Goal: Task Accomplishment & Management: Complete application form

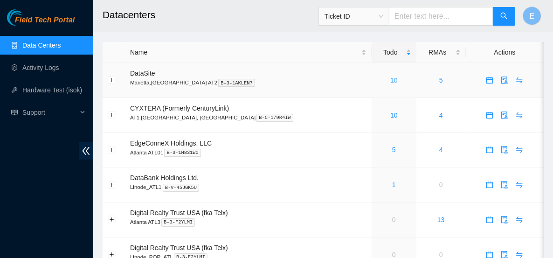
click at [390, 79] on link "10" at bounding box center [393, 79] width 7 height 7
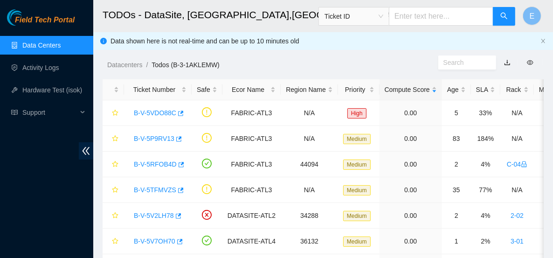
click at [58, 41] on link "Data Centers" at bounding box center [41, 44] width 38 height 7
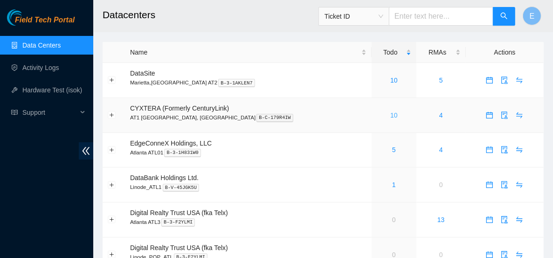
click at [390, 114] on link "10" at bounding box center [393, 114] width 7 height 7
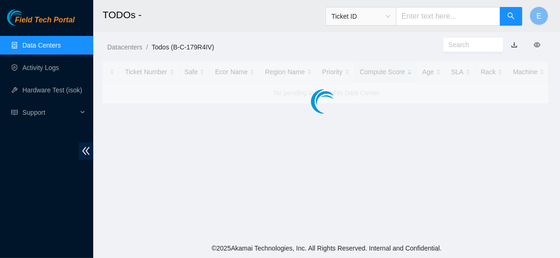
click at [203, 88] on div at bounding box center [326, 82] width 448 height 42
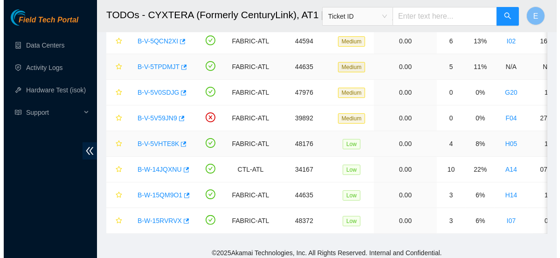
scroll to position [72, 0]
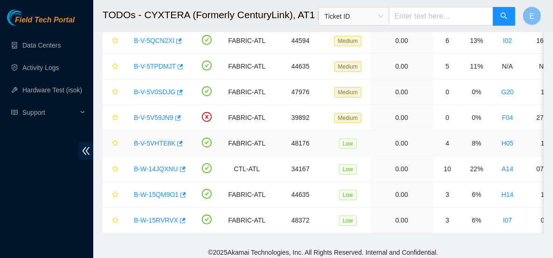
click at [144, 142] on link "B-V-5VHTE8K" at bounding box center [154, 142] width 41 height 7
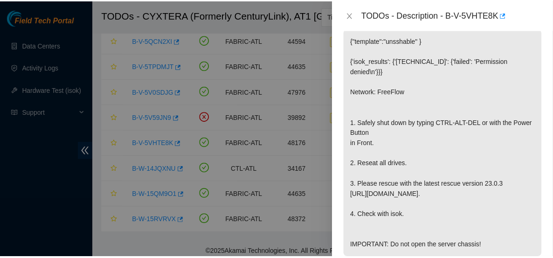
scroll to position [201, 0]
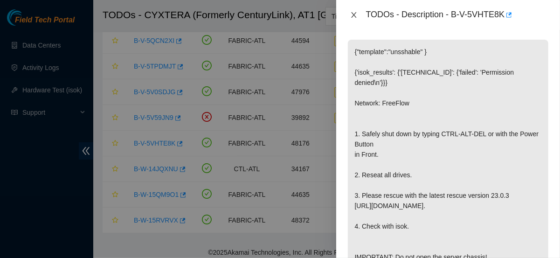
click at [355, 14] on icon "close" at bounding box center [353, 14] width 7 height 7
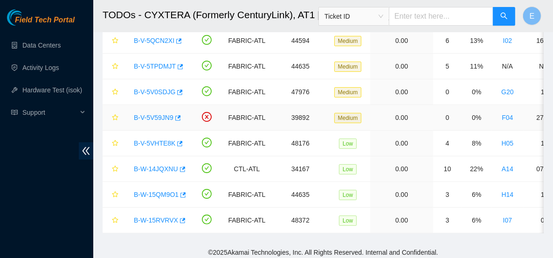
scroll to position [0, 0]
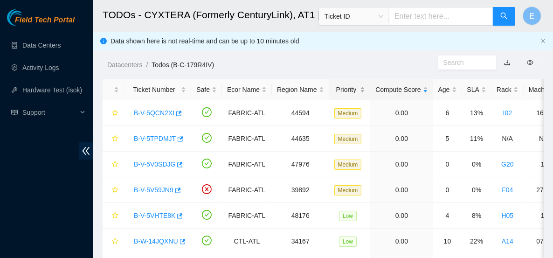
click at [347, 89] on div "Priority" at bounding box center [349, 89] width 31 height 10
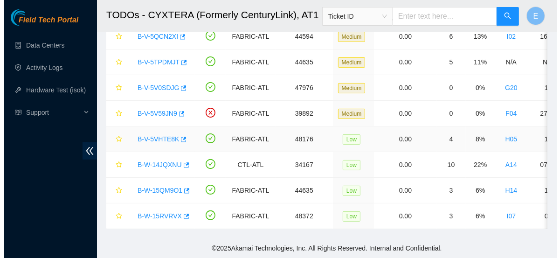
scroll to position [82, 0]
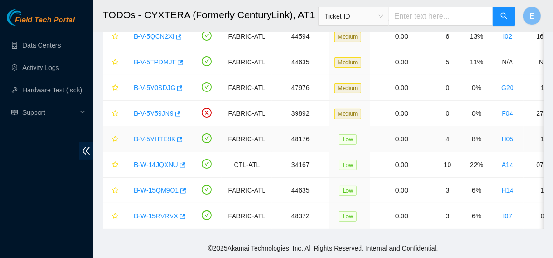
click at [170, 135] on link "B-V-5VHTE8K" at bounding box center [154, 138] width 41 height 7
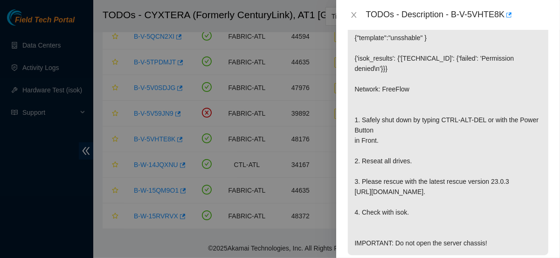
scroll to position [215, 0]
click at [453, 103] on p "{"template":"unsshable" } {'isok_results': {'23.47.125.142': {'failed': 'Permis…" at bounding box center [448, 140] width 200 height 229
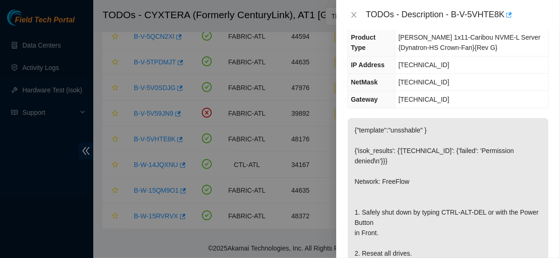
scroll to position [123, 0]
drag, startPoint x: 445, startPoint y: 46, endPoint x: 394, endPoint y: 50, distance: 51.0
click at [394, 56] on tr "IP Address 23.47.125.142" at bounding box center [448, 64] width 200 height 17
copy tr "23.47.125.142"
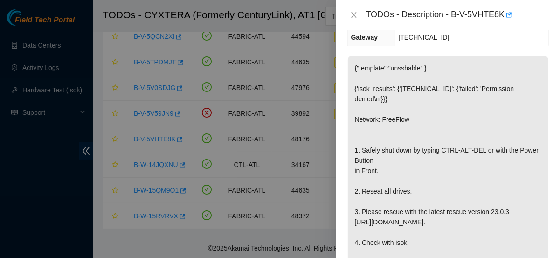
scroll to position [196, 0]
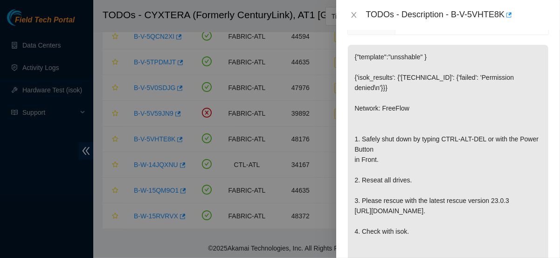
click at [416, 77] on p "{"template":"unsshable" } {'isok_results': {'23.47.125.142': {'failed': 'Permis…" at bounding box center [448, 159] width 200 height 229
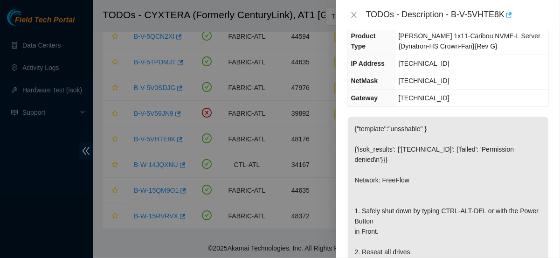
scroll to position [122, 0]
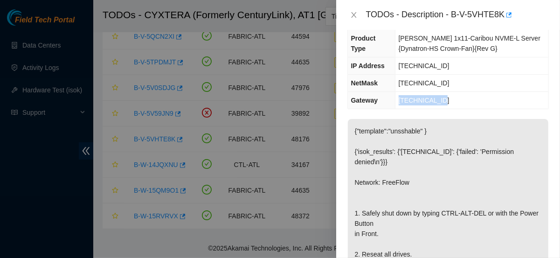
drag, startPoint x: 445, startPoint y: 74, endPoint x: 392, endPoint y: 75, distance: 52.6
click at [392, 92] on tr "Gateway 23.47.125.129" at bounding box center [448, 100] width 200 height 17
drag, startPoint x: 447, startPoint y: 46, endPoint x: 398, endPoint y: 45, distance: 48.9
click at [398, 57] on td "23.47.125.142" at bounding box center [471, 65] width 153 height 17
copy span "23.47.125.142"
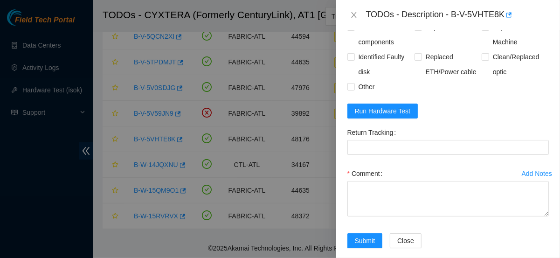
scroll to position [459, 0]
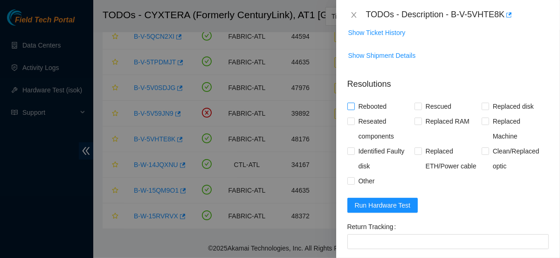
click at [374, 99] on span "Rebooted" at bounding box center [373, 106] width 36 height 15
click at [354, 102] on input "Rebooted" at bounding box center [350, 105] width 7 height 7
checkbox input "true"
click at [436, 99] on span "Rescued" at bounding box center [438, 106] width 33 height 15
click at [421, 102] on input "Rescued" at bounding box center [417, 105] width 7 height 7
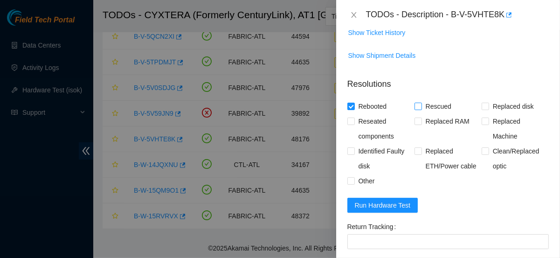
checkbox input "true"
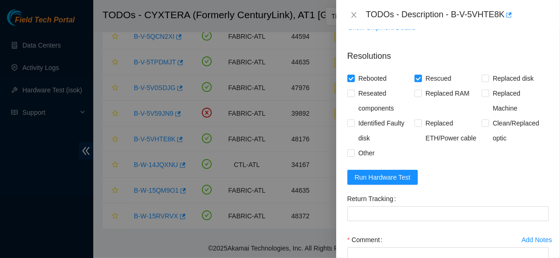
scroll to position [553, 0]
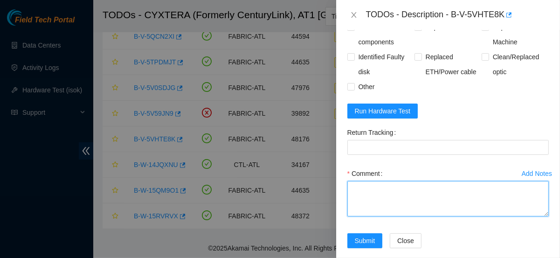
click at [444, 181] on textarea "Comment" at bounding box center [447, 198] width 201 height 35
paste textarea "Rebooted server Rescued and configured Isok:"
click at [410, 181] on textarea "Rebooted server Rescued and configured Isok:" at bounding box center [447, 198] width 201 height 35
click at [348, 181] on textarea "Rebooted server Rescued and configured Isok:" at bounding box center [447, 198] width 201 height 35
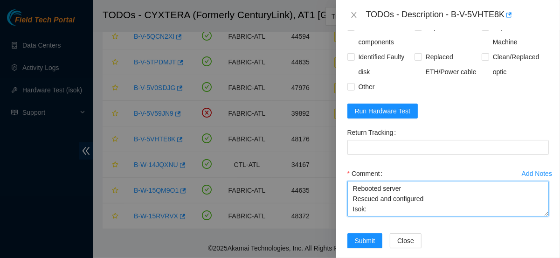
scroll to position [30, 0]
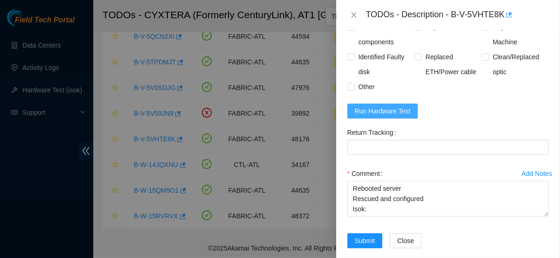
click at [373, 106] on span "Run Hardware Test" at bounding box center [383, 111] width 56 height 10
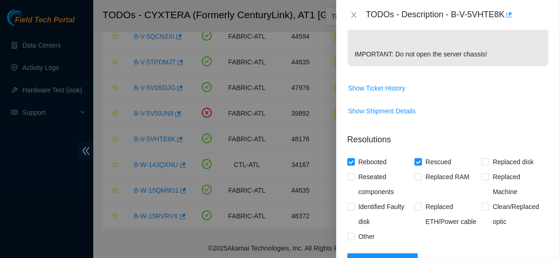
scroll to position [459, 0]
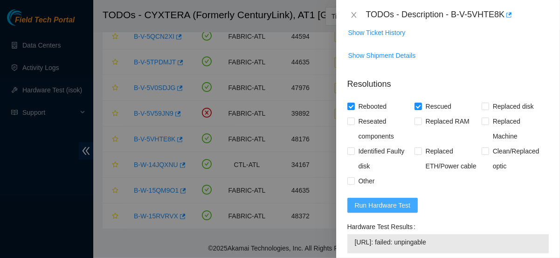
click at [398, 200] on span "Run Hardware Test" at bounding box center [383, 205] width 56 height 10
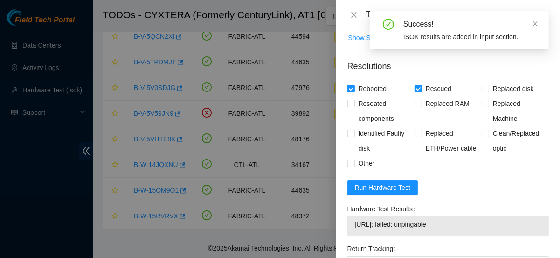
scroll to position [477, 0]
click at [535, 23] on icon "close" at bounding box center [535, 23] width 5 height 5
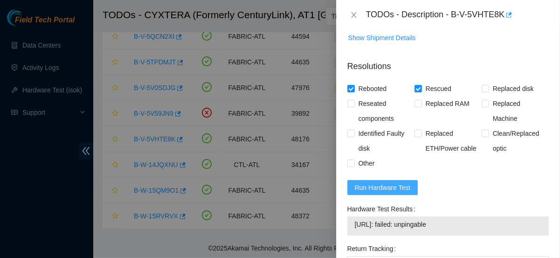
click at [409, 180] on button "Run Hardware Test" at bounding box center [382, 187] width 71 height 15
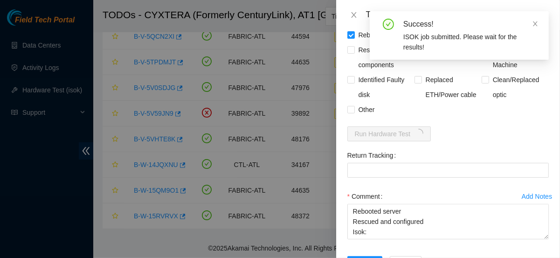
scroll to position [532, 0]
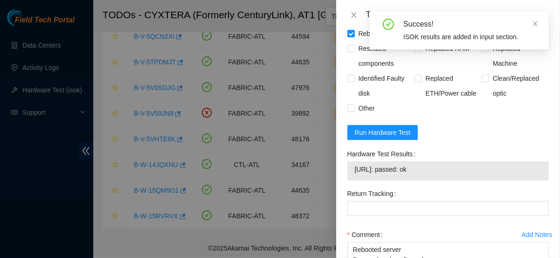
drag, startPoint x: 440, startPoint y: 164, endPoint x: 351, endPoint y: 154, distance: 90.0
click at [350, 161] on div "23.47.125.142: passed: ok" at bounding box center [447, 170] width 201 height 19
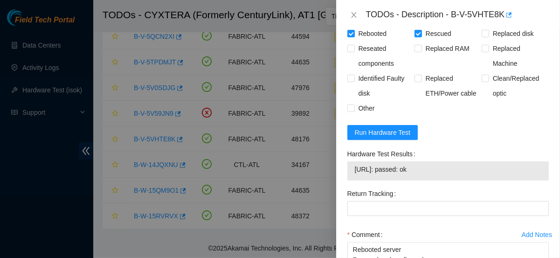
copy tbody "23.47.125.142: passed: ok"
click at [377, 250] on textarea "power down reseat drives Rebooted server Rescued and configured Isok:" at bounding box center [447, 259] width 201 height 35
paste textarea "23.47.125.142: passed: ok"
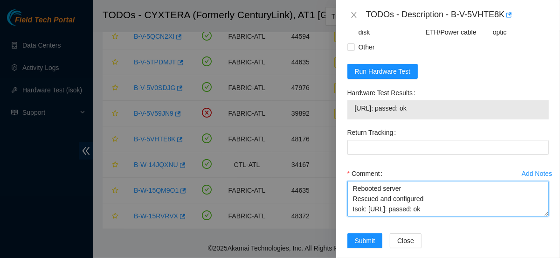
scroll to position [30, 0]
click at [421, 181] on textarea "power down reseat drives Rebooted server Rescued and configured Isok: 23.47.125…" at bounding box center [447, 198] width 201 height 35
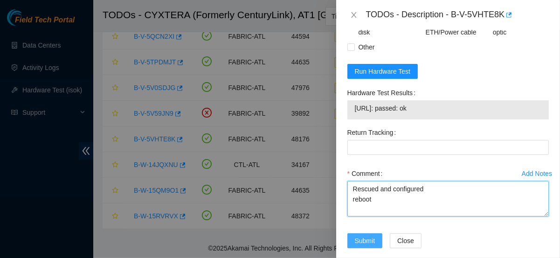
type textarea "power down reseat drives Rebooted server Rescued and configured reboot Isok: 23…"
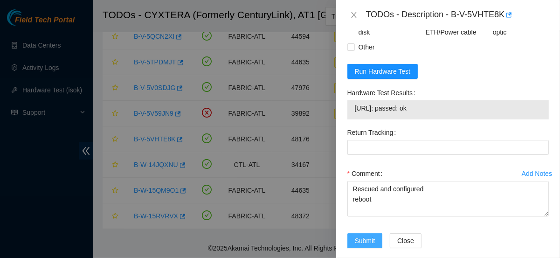
click at [371, 235] on span "Submit" at bounding box center [365, 240] width 20 height 10
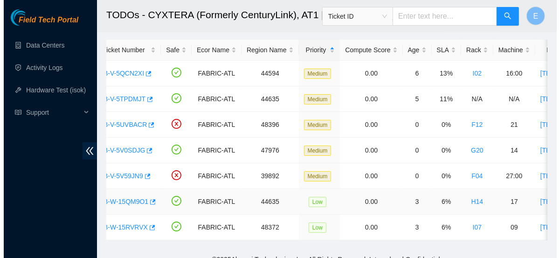
scroll to position [0, 0]
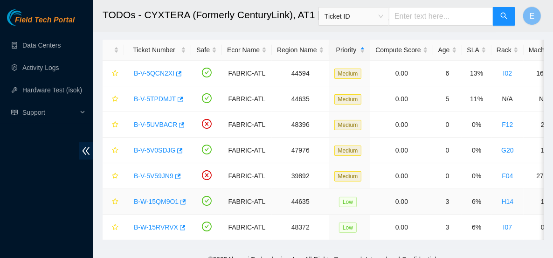
click at [171, 199] on link "B-W-15QM9O1" at bounding box center [156, 201] width 45 height 7
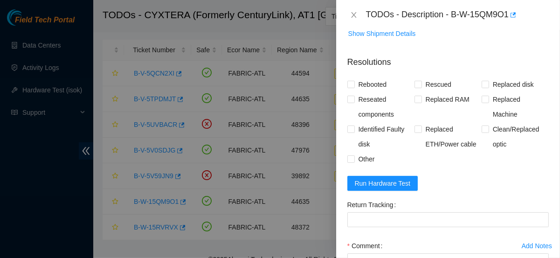
scroll to position [451, 0]
click at [372, 82] on span "Rebooted" at bounding box center [373, 83] width 36 height 15
click at [354, 82] on input "Rebooted" at bounding box center [350, 83] width 7 height 7
checkbox input "true"
click at [432, 76] on span "Rescued" at bounding box center [438, 83] width 33 height 15
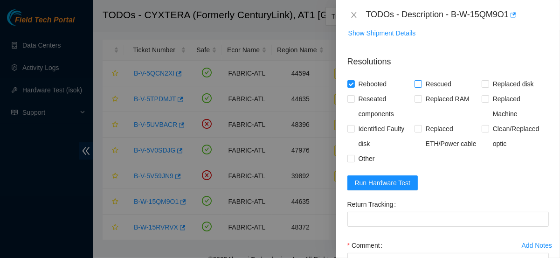
click at [421, 80] on input "Rescued" at bounding box center [417, 83] width 7 height 7
checkbox input "true"
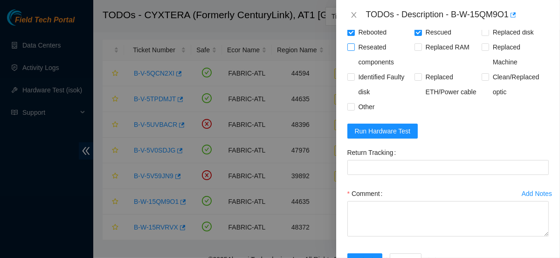
click at [361, 43] on span "Reseated components" at bounding box center [385, 55] width 60 height 30
click at [354, 43] on input "Reseated components" at bounding box center [350, 46] width 7 height 7
checkbox input "true"
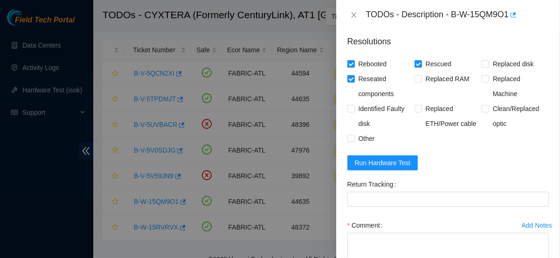
scroll to position [469, 0]
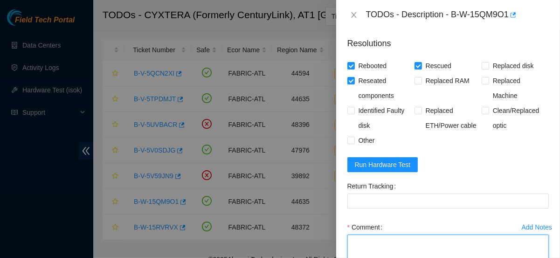
click at [378, 239] on textarea "Comment" at bounding box center [447, 251] width 201 height 35
drag, startPoint x: 378, startPoint y: 239, endPoint x: 361, endPoint y: 246, distance: 18.5
click at [361, 246] on textarea "Comment" at bounding box center [447, 251] width 201 height 35
paste textarea "Rebooted server Rescued and configured Isok:"
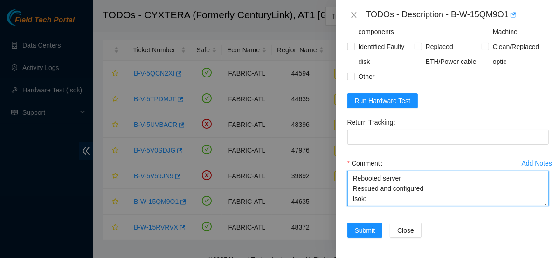
scroll to position [0, 0]
click at [407, 176] on textarea "Rebooted server Rescued and configured Isok:" at bounding box center [447, 188] width 201 height 35
click at [347, 171] on textarea "Rebooted server Rescued and configured Isok:" at bounding box center [447, 188] width 201 height 35
click at [379, 184] on textarea "power down reseated drives Rebooted server Rescued and configured Isok:" at bounding box center [447, 188] width 201 height 35
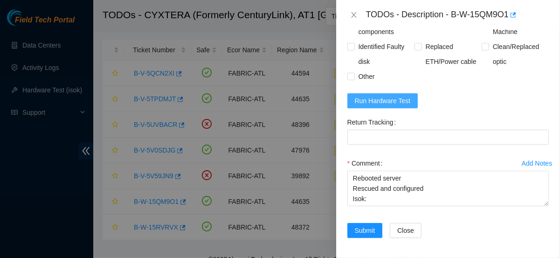
click at [379, 97] on span "Run Hardware Test" at bounding box center [383, 101] width 56 height 10
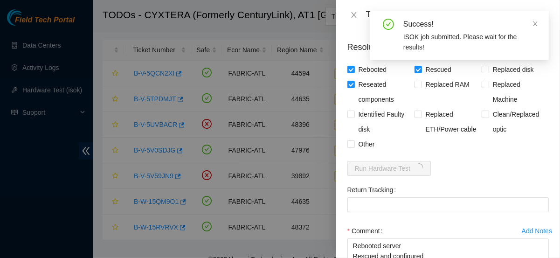
scroll to position [459, 0]
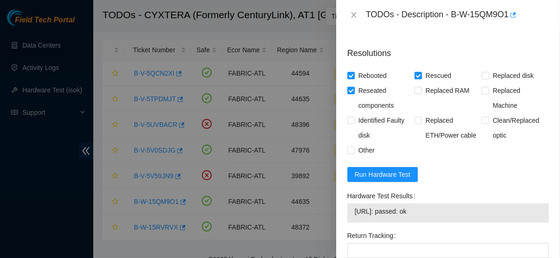
drag, startPoint x: 429, startPoint y: 210, endPoint x: 354, endPoint y: 212, distance: 75.0
click at [354, 212] on td "23.213.25.84: passed: ok" at bounding box center [447, 212] width 187 height 14
copy span "23.213.25.84: passed: ok"
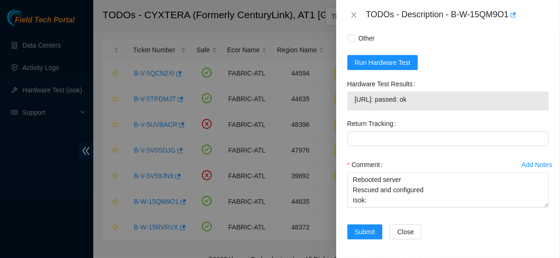
scroll to position [572, 0]
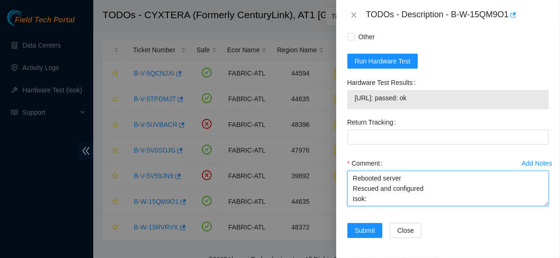
click at [392, 189] on textarea "power down reseated drives Rebooted server Rescued and configured Isok:" at bounding box center [447, 188] width 201 height 35
paste textarea "23.213.25.84: passed: ok"
type textarea "power down reseated drives Rebooted server Rescued and configured Isok: 23.213.…"
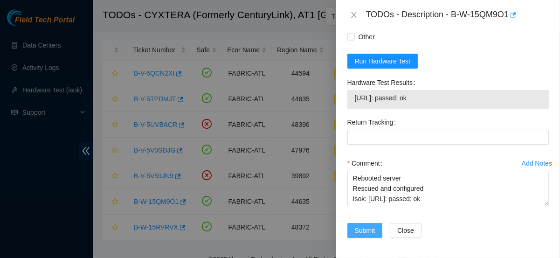
click at [365, 225] on span "Submit" at bounding box center [365, 230] width 20 height 10
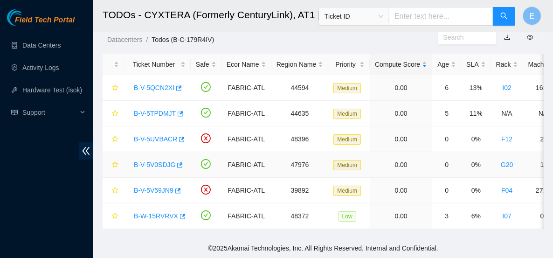
click at [164, 161] on link "B-V-5V0SDJG" at bounding box center [154, 164] width 41 height 7
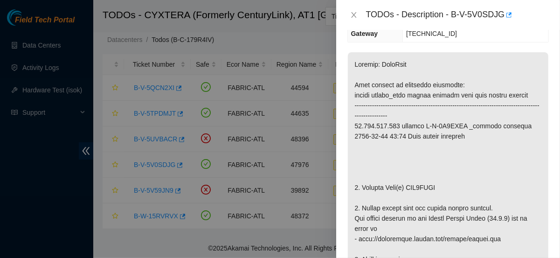
scroll to position [158, 0]
